Goal: Information Seeking & Learning: Learn about a topic

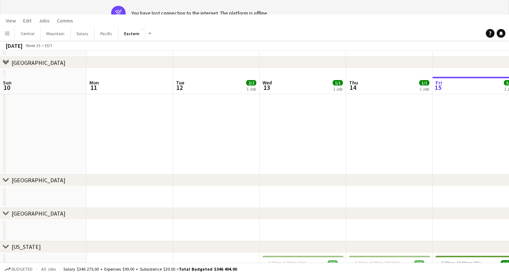
scroll to position [0, 211]
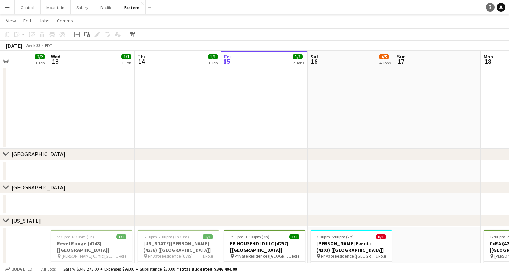
click at [491, 9] on icon "Help" at bounding box center [490, 7] width 4 height 4
click at [7, 12] on button "Menu" at bounding box center [7, 7] width 14 height 14
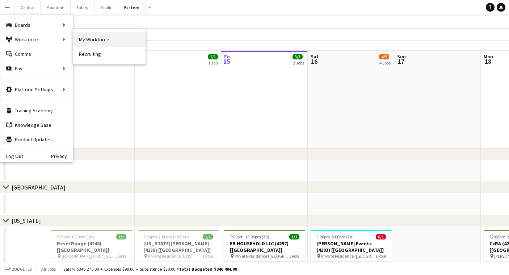
click at [96, 39] on link "My Workforce" at bounding box center [109, 39] width 72 height 14
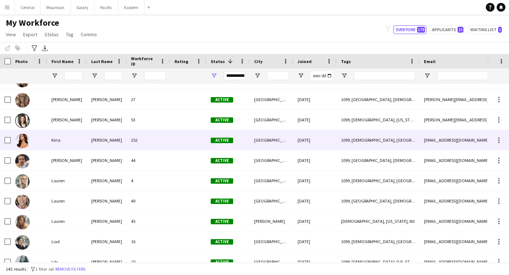
scroll to position [1771, 0]
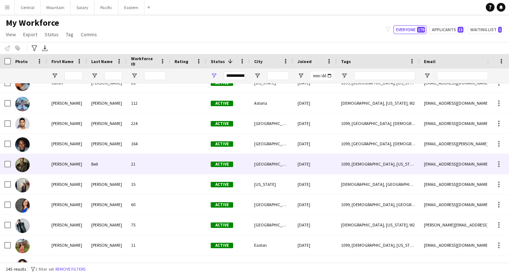
click at [109, 159] on div "Bell" at bounding box center [107, 164] width 40 height 20
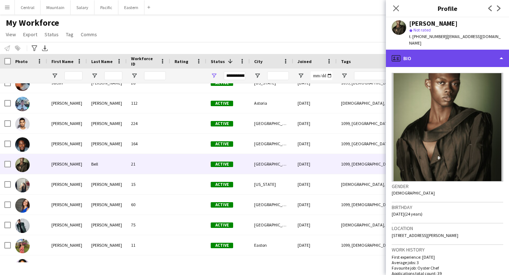
click at [400, 50] on div "profile Bio" at bounding box center [447, 58] width 123 height 17
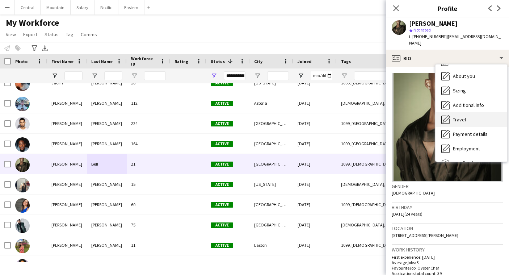
click at [448, 115] on icon "Travel" at bounding box center [445, 119] width 9 height 9
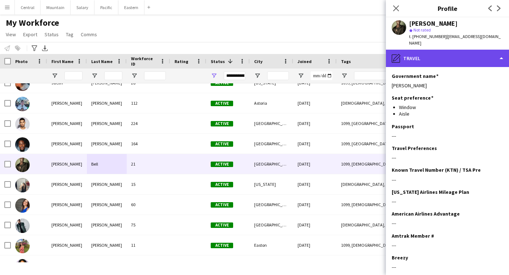
click at [428, 55] on div "pencil4 Travel" at bounding box center [447, 58] width 123 height 17
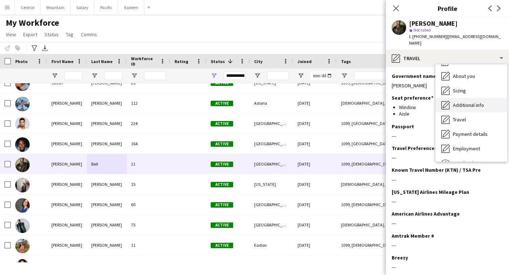
click at [456, 102] on span "Additional info" at bounding box center [468, 105] width 31 height 7
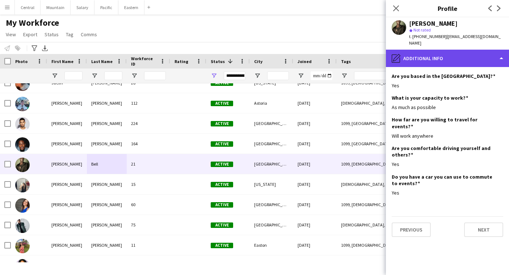
click at [433, 54] on div "pencil4 Additional info" at bounding box center [447, 58] width 123 height 17
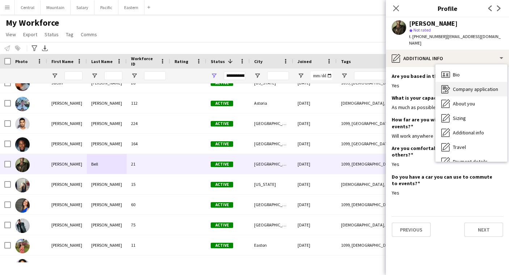
click at [468, 86] on span "Company application" at bounding box center [475, 89] width 45 height 7
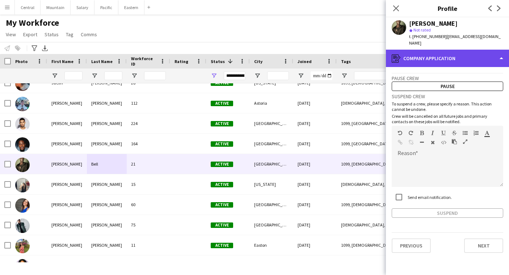
click at [452, 57] on div "register Company application" at bounding box center [447, 58] width 123 height 17
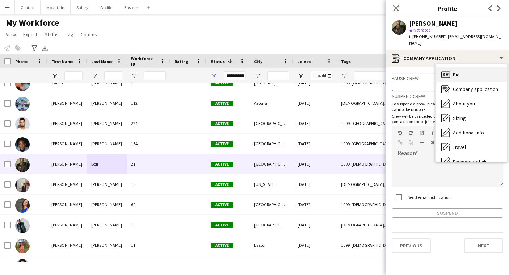
click at [453, 67] on div "Bio Bio" at bounding box center [472, 74] width 72 height 14
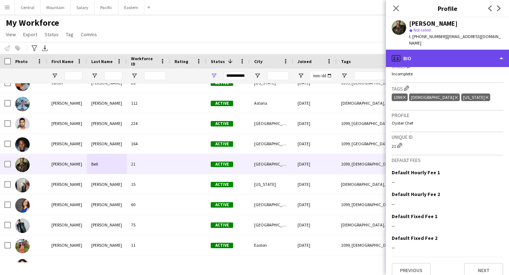
click at [426, 53] on div "profile Bio" at bounding box center [447, 58] width 123 height 17
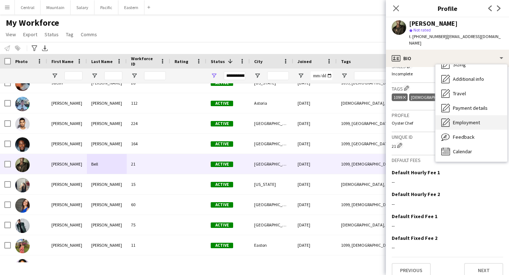
click at [456, 119] on span "Employment" at bounding box center [466, 122] width 27 height 7
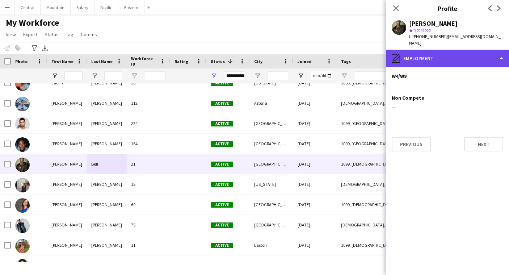
click at [439, 53] on div "pencil4 Employment" at bounding box center [447, 58] width 123 height 17
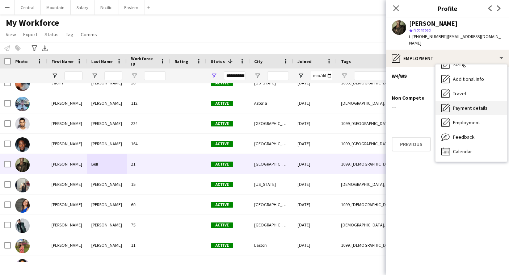
click at [457, 105] on span "Payment details" at bounding box center [470, 108] width 35 height 7
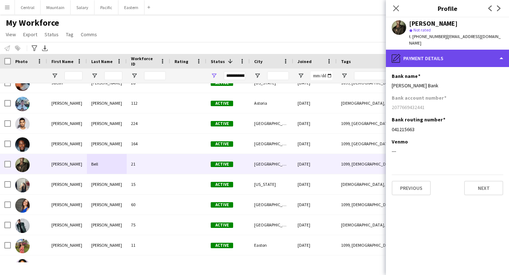
click at [443, 53] on div "pencil4 Payment details" at bounding box center [447, 58] width 123 height 17
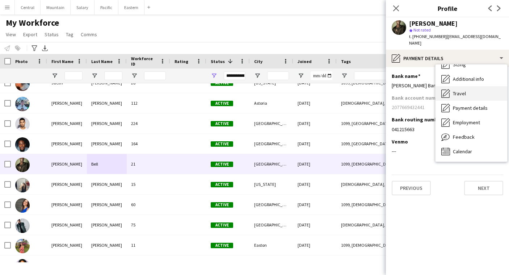
click at [455, 90] on div "Travel Travel" at bounding box center [472, 93] width 72 height 14
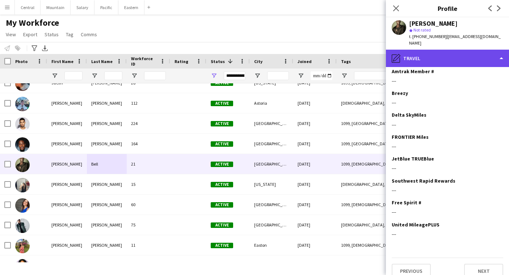
click at [441, 50] on div "pencil4 Travel" at bounding box center [447, 58] width 123 height 17
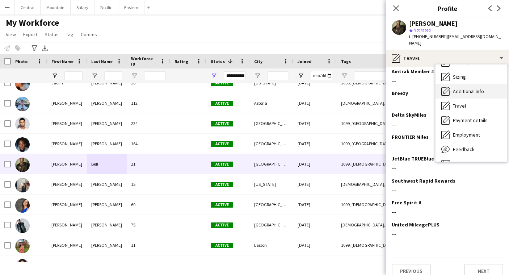
click at [460, 88] on span "Additional info" at bounding box center [468, 91] width 31 height 7
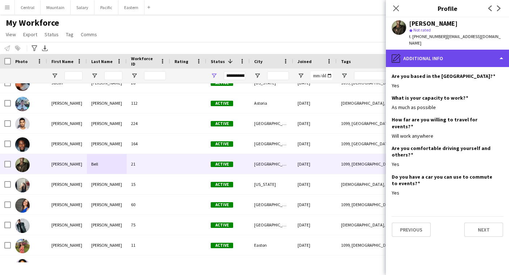
click at [453, 50] on div "pencil4 Additional info" at bounding box center [447, 58] width 123 height 17
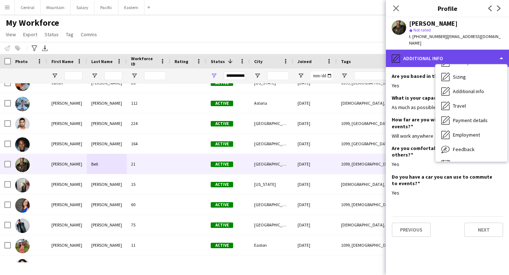
click at [452, 50] on div "pencil4 Additional info" at bounding box center [447, 58] width 123 height 17
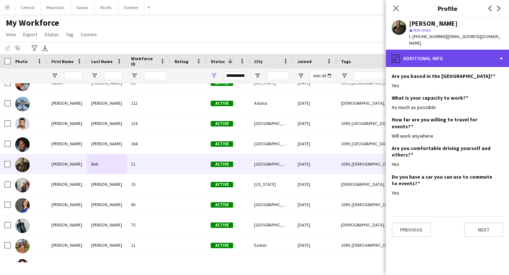
click at [395, 54] on icon at bounding box center [396, 57] width 7 height 7
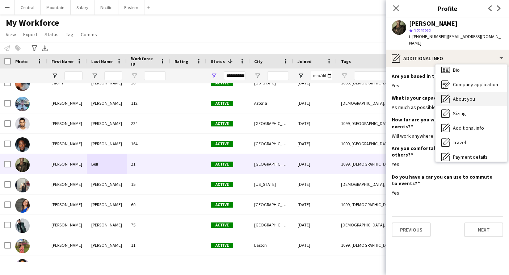
click at [464, 96] on span "About you" at bounding box center [464, 99] width 22 height 7
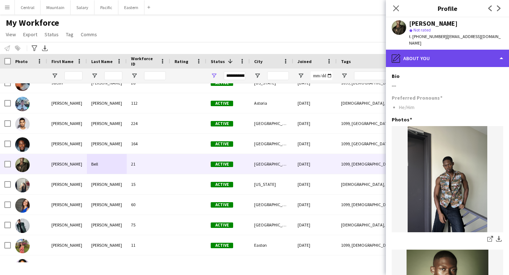
click at [450, 53] on div "pencil4 About you" at bounding box center [447, 58] width 123 height 17
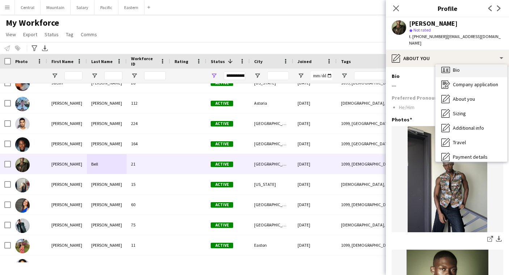
click at [457, 68] on div "Bio Bio" at bounding box center [472, 70] width 72 height 14
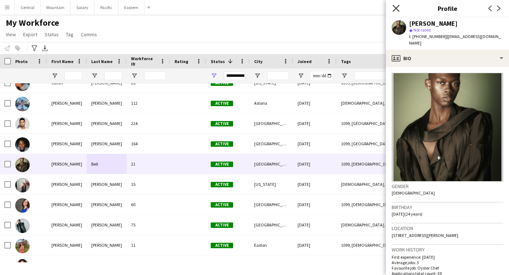
click at [395, 9] on icon at bounding box center [396, 8] width 7 height 7
